Goal: Complete application form

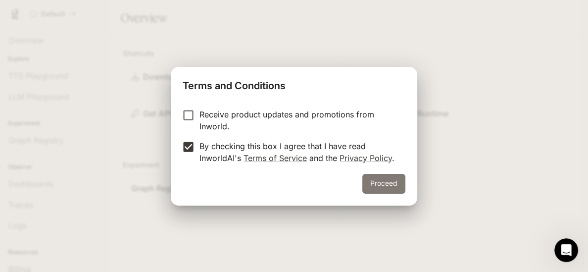
click at [387, 182] on button "Proceed" at bounding box center [383, 184] width 43 height 20
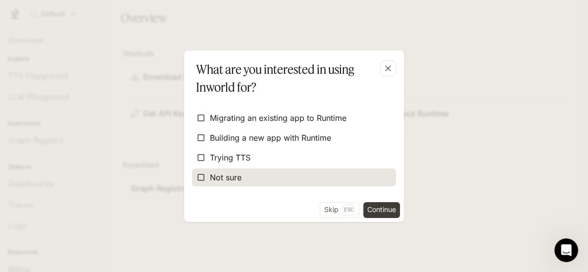
click at [241, 174] on span "Not sure" at bounding box center [226, 177] width 32 height 12
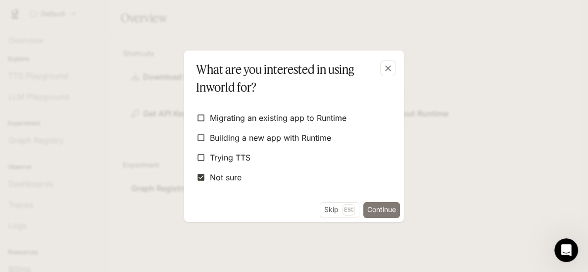
click at [385, 205] on button "Continue" at bounding box center [381, 210] width 37 height 16
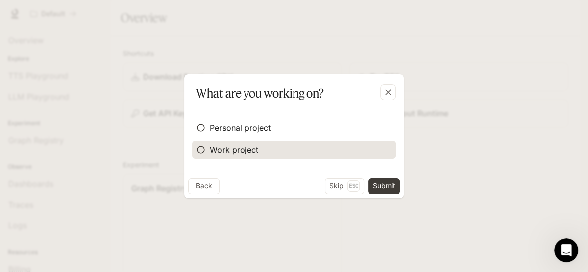
click at [218, 146] on span "Work project" at bounding box center [234, 150] width 49 height 12
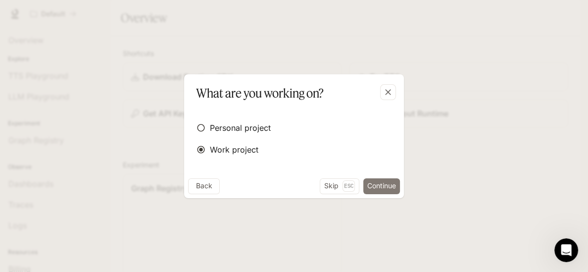
click at [388, 183] on button "Continue" at bounding box center [381, 186] width 37 height 16
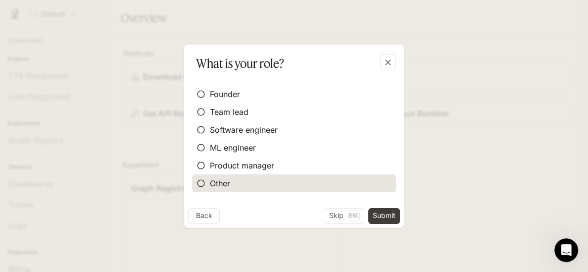
click at [246, 185] on label "Other" at bounding box center [294, 183] width 204 height 18
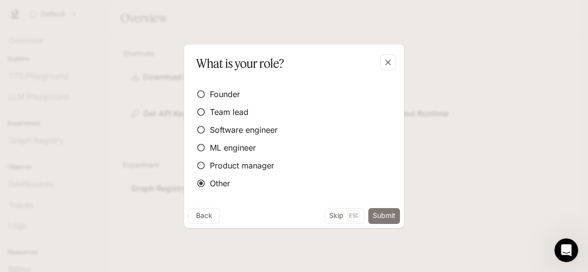
click at [384, 212] on button "Submit" at bounding box center [384, 216] width 32 height 16
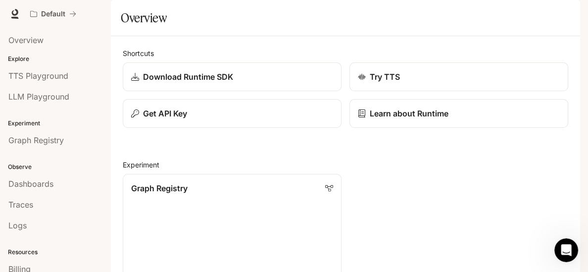
click at [134, 28] on h1 "Overview" at bounding box center [144, 18] width 46 height 20
click at [215, 92] on link "Download Runtime SDK" at bounding box center [232, 76] width 221 height 29
